Goal: Information Seeking & Learning: Learn about a topic

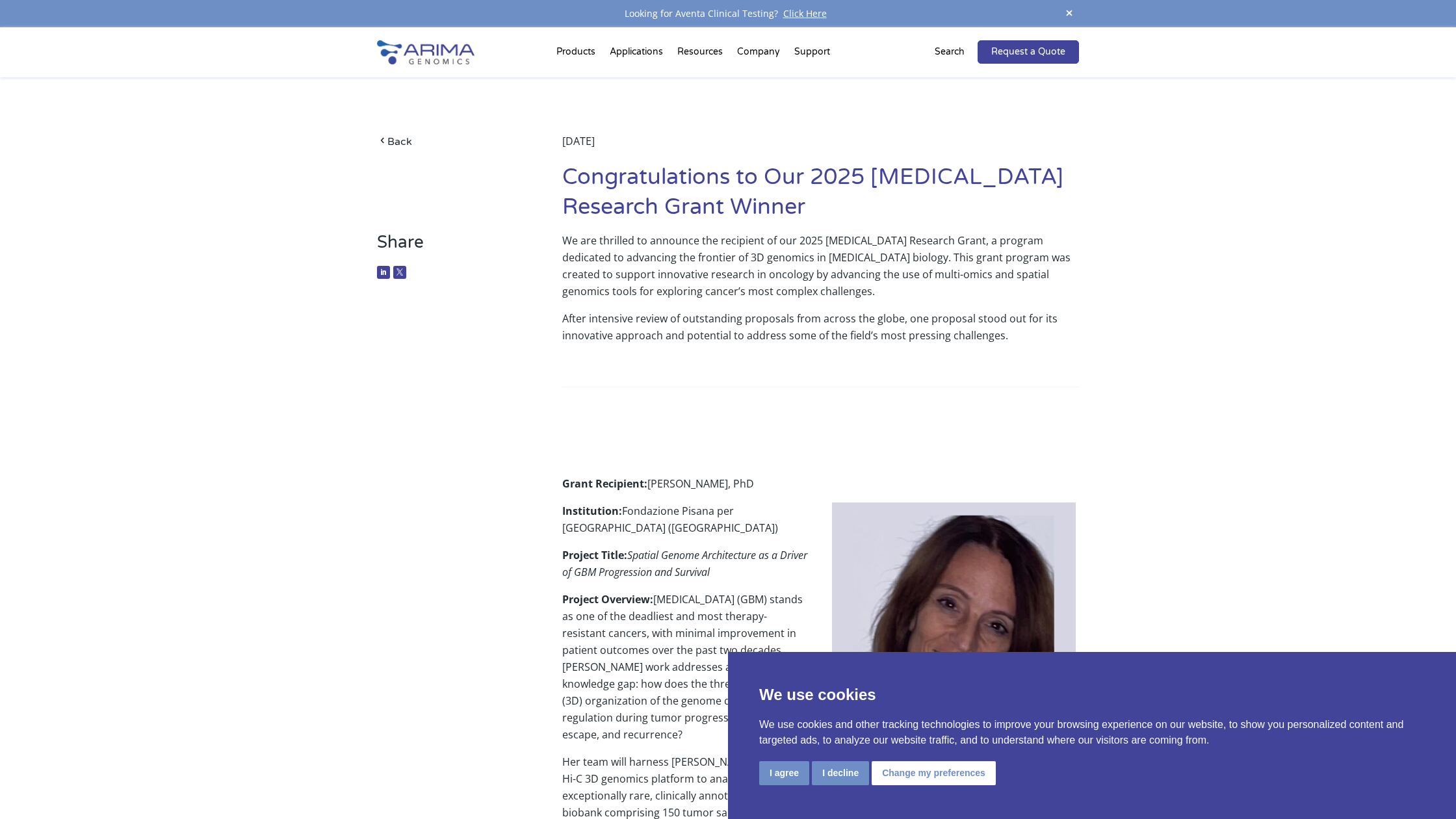
click at [431, 48] on img at bounding box center [425, 52] width 98 height 24
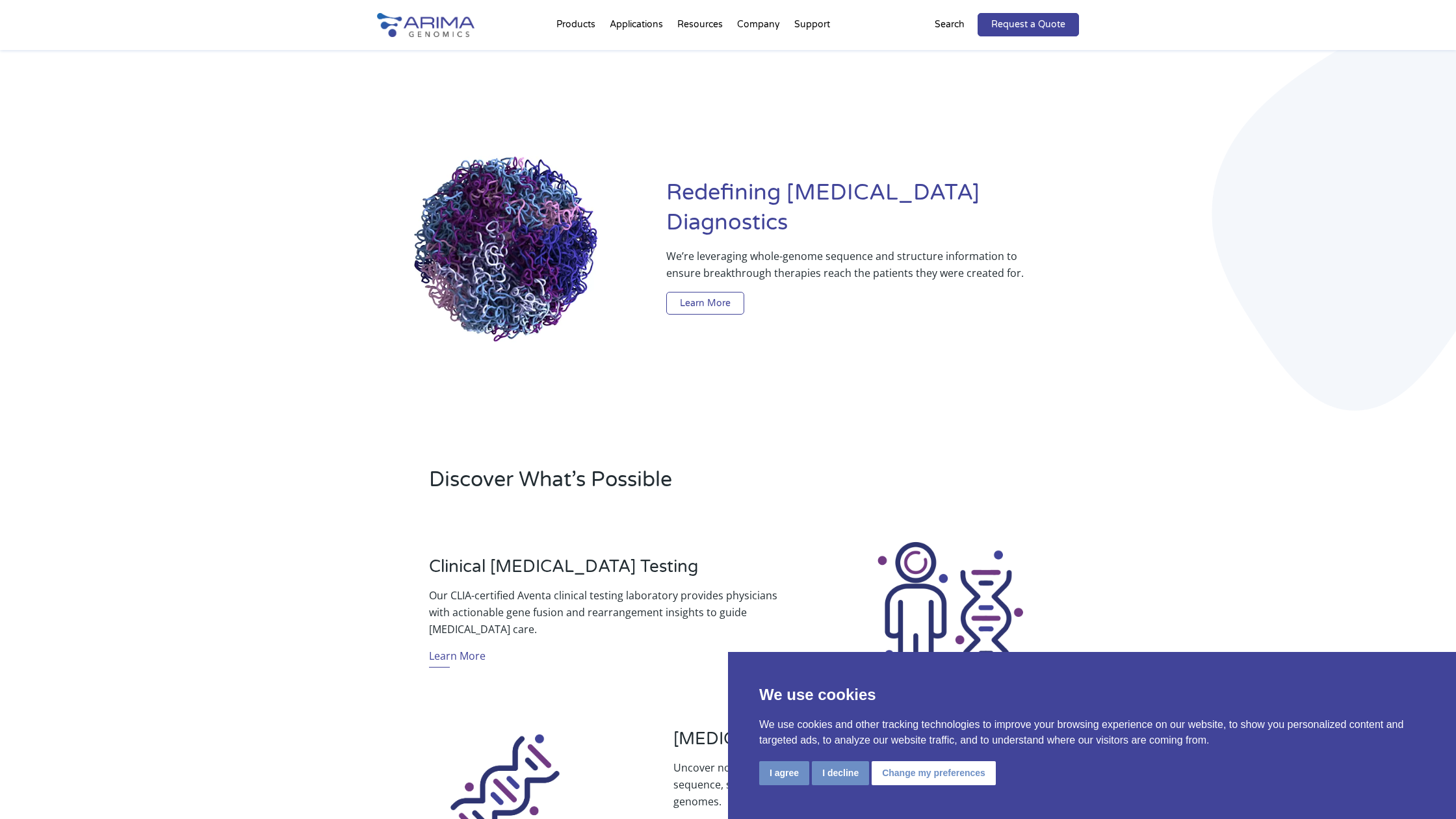
click at [704, 291] on link "Learn More" at bounding box center [705, 303] width 78 height 23
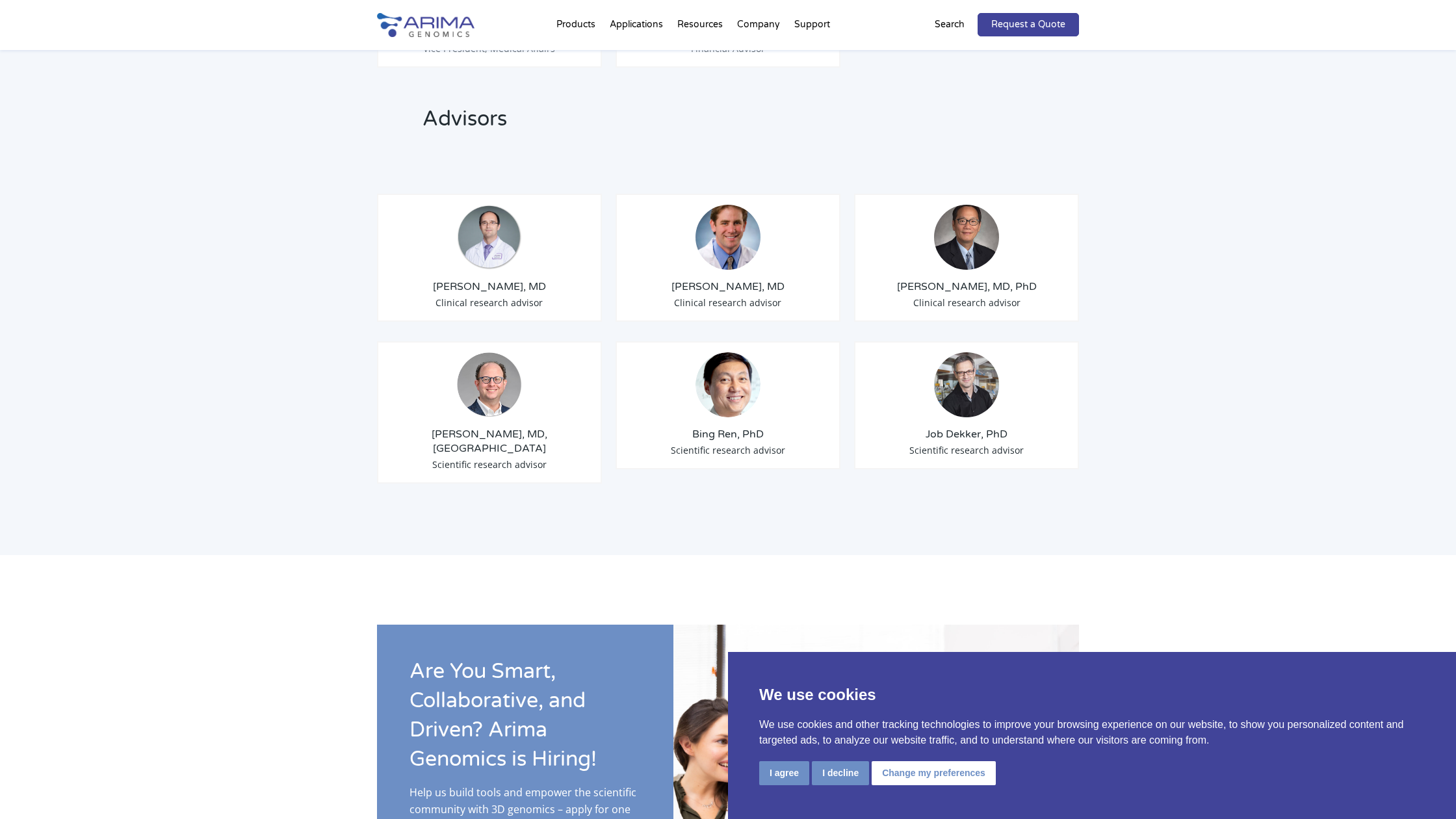
scroll to position [1878, 0]
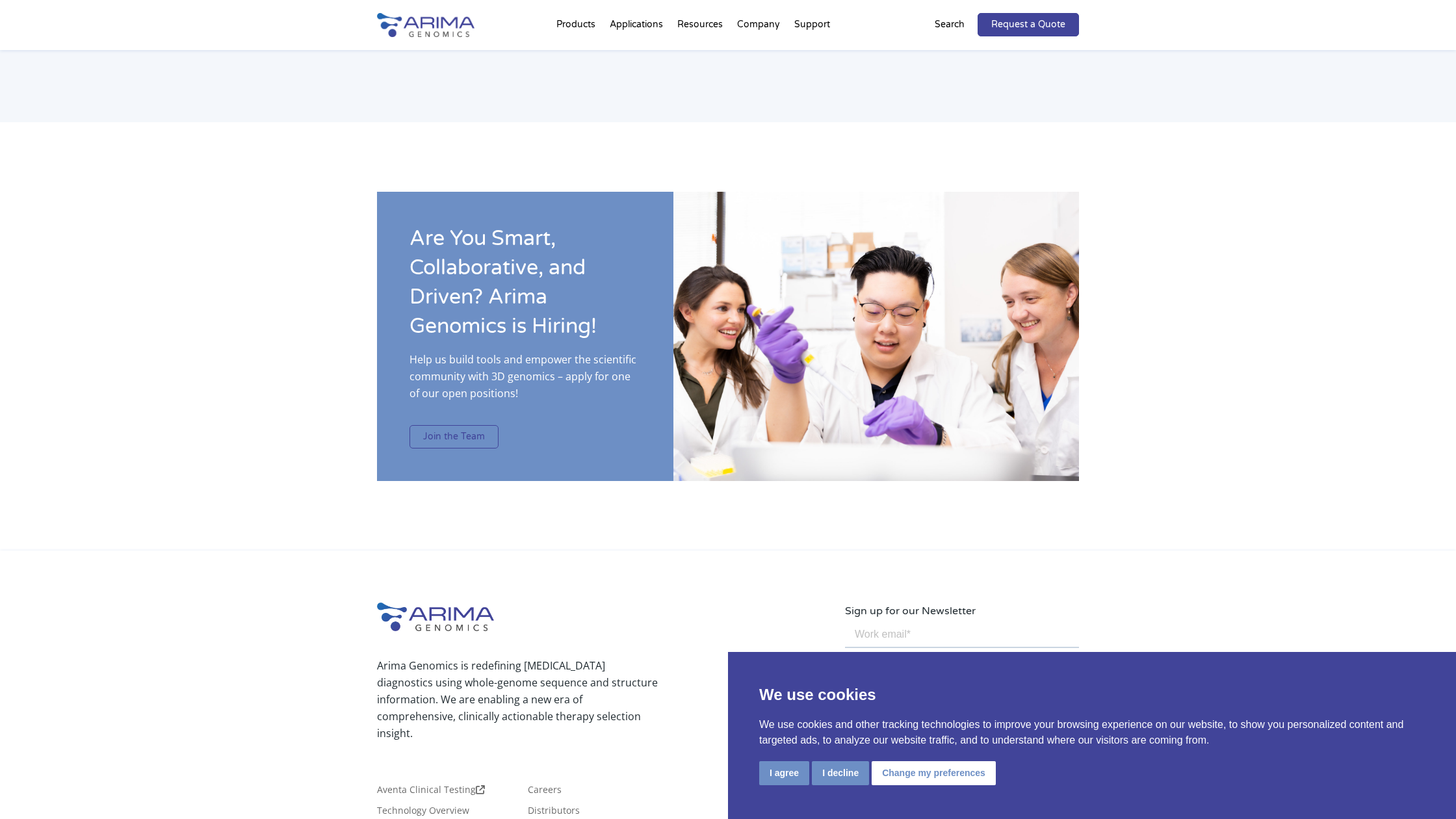
click at [454, 425] on link "Join the Team" at bounding box center [454, 437] width 89 height 23
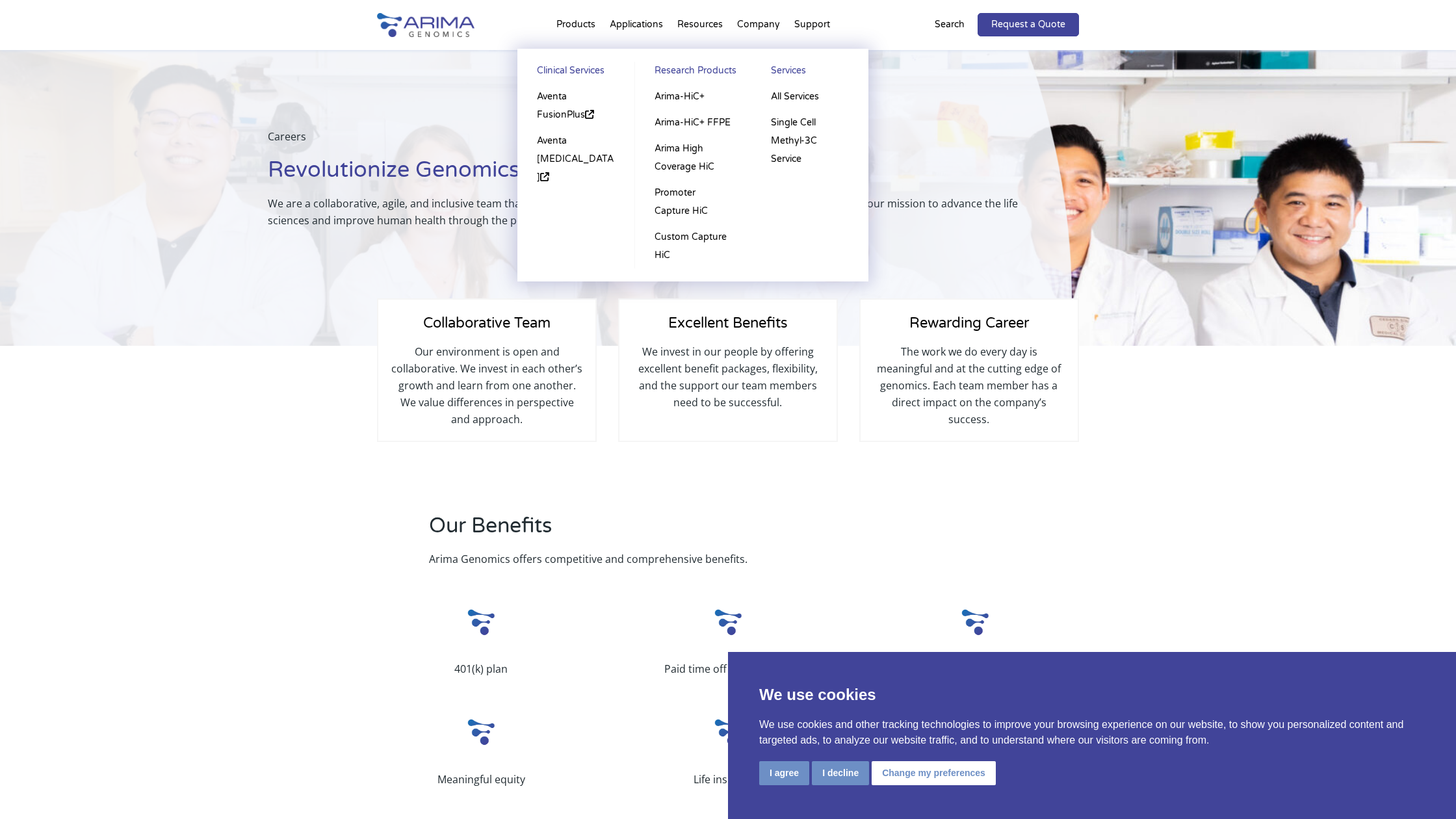
click at [575, 23] on li "Products Clinical Services Aventa FusionPlus Aventa Lymphoma Research Products …" at bounding box center [575, 27] width 53 height 44
click at [691, 68] on link "Research Products" at bounding box center [693, 72] width 90 height 22
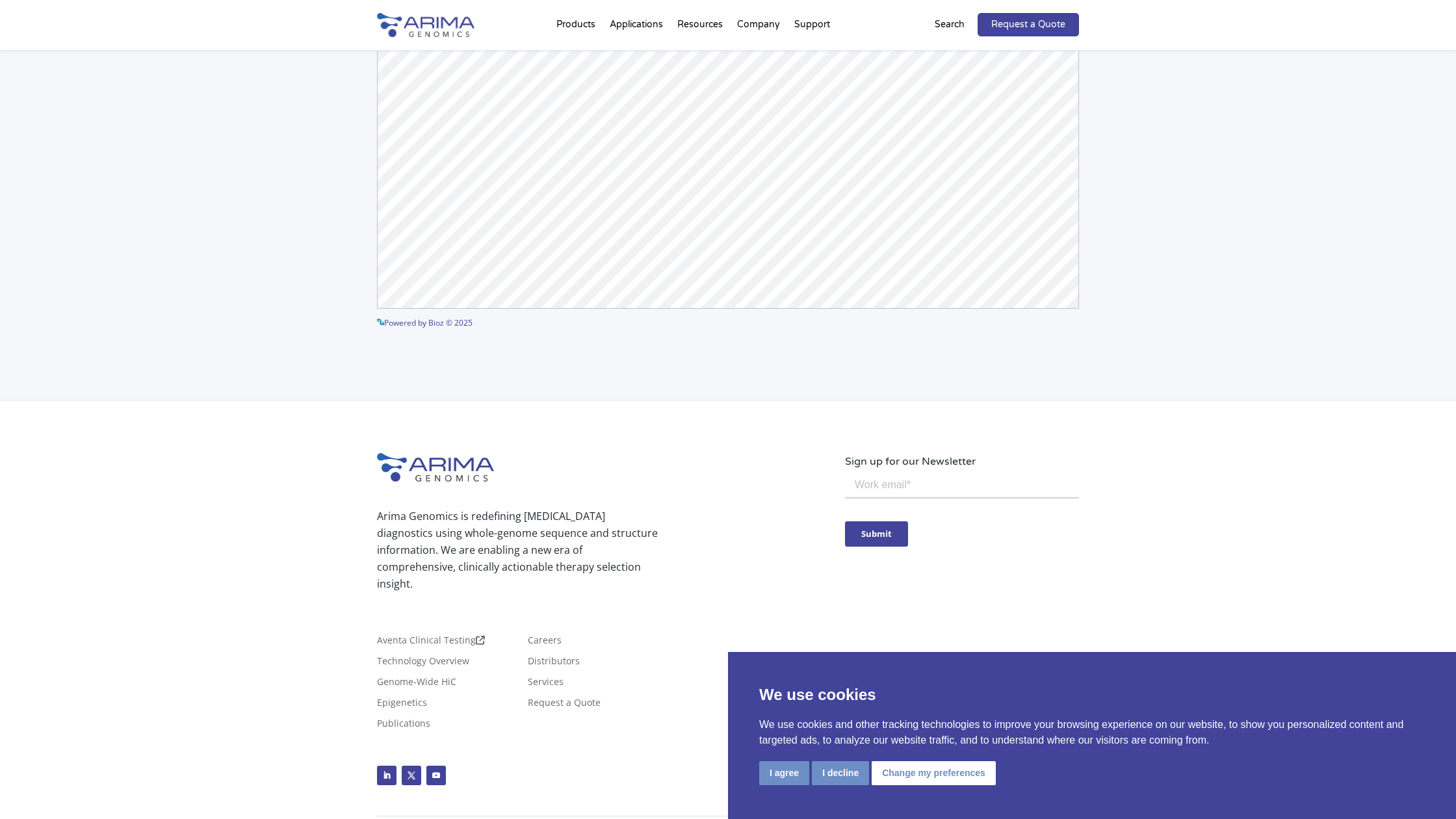
scroll to position [3247, 0]
